Goal: Use online tool/utility: Utilize a website feature to perform a specific function

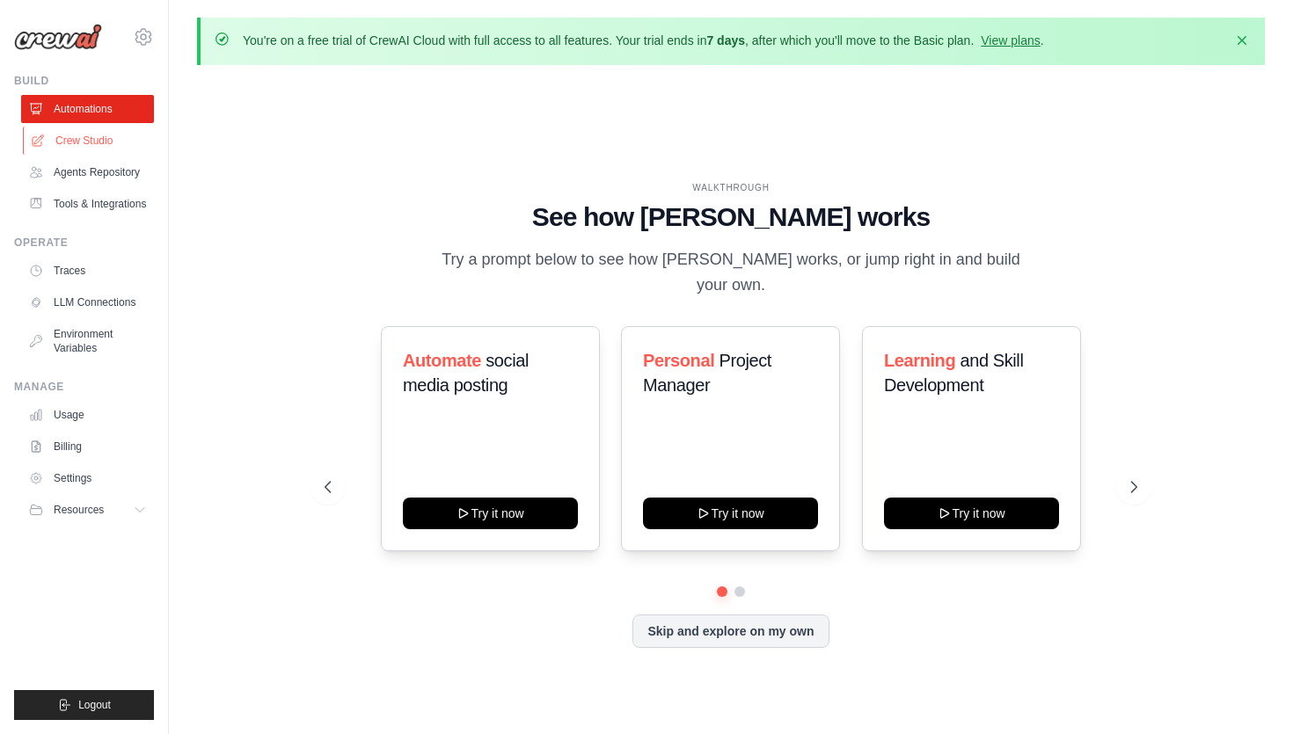
click at [71, 146] on link "Crew Studio" at bounding box center [89, 141] width 133 height 28
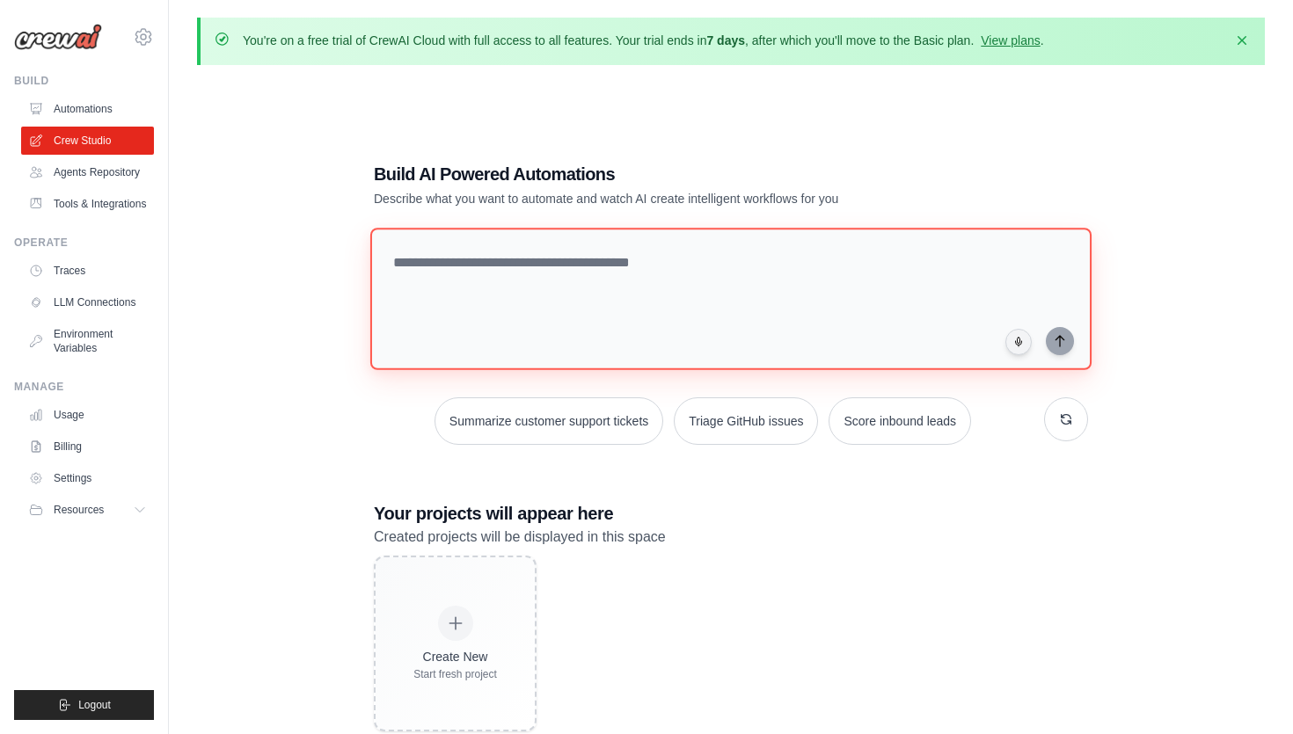
click at [525, 260] on textarea at bounding box center [730, 299] width 721 height 142
click at [562, 253] on textarea at bounding box center [730, 299] width 721 height 142
